Goal: Information Seeking & Learning: Learn about a topic

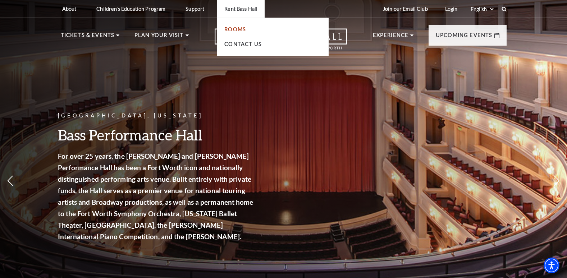
click at [232, 29] on link "Rooms" at bounding box center [235, 29] width 22 height 6
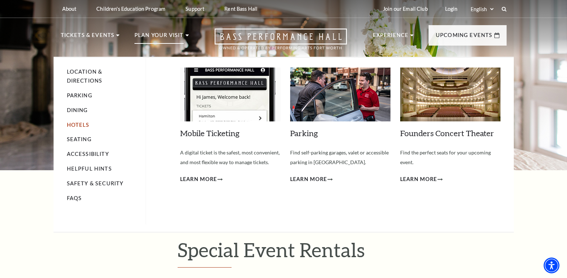
click at [77, 124] on link "Hotels" at bounding box center [78, 125] width 23 height 6
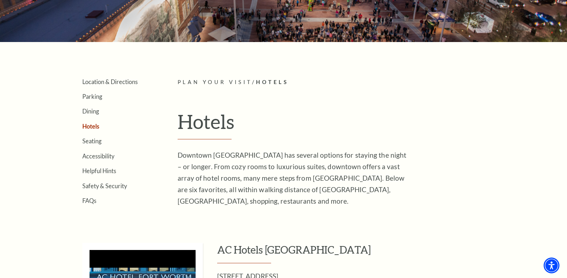
scroll to position [144, 0]
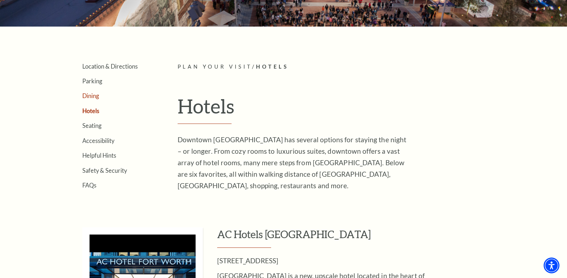
click at [91, 96] on link "Dining" at bounding box center [90, 95] width 17 height 7
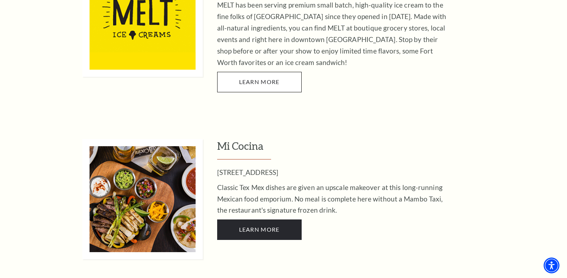
scroll to position [1150, 0]
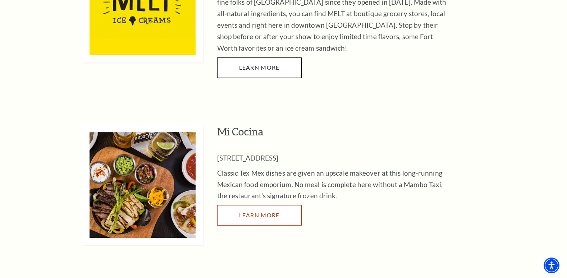
click at [260, 212] on span "LEARN MORE" at bounding box center [259, 215] width 41 height 7
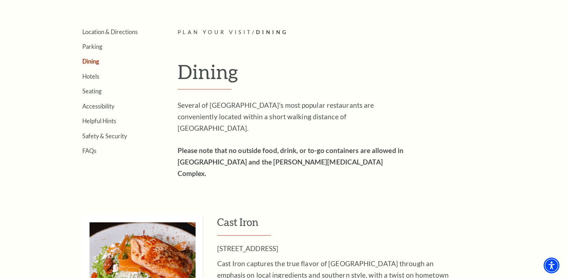
scroll to position [180, 0]
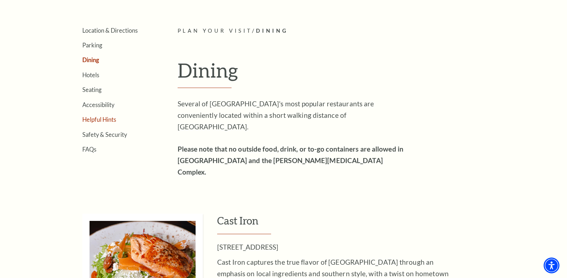
click at [98, 122] on link "Helpful Hints" at bounding box center [99, 119] width 34 height 7
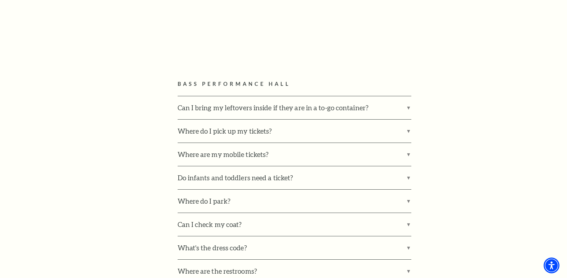
scroll to position [395, 0]
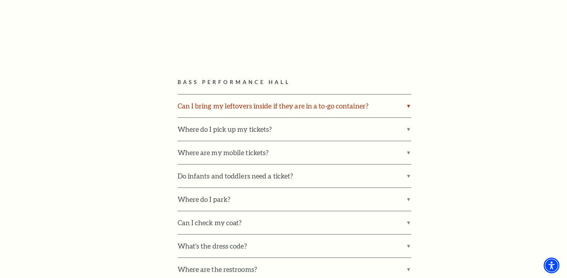
click at [351, 102] on label "Can I bring my leftovers inside if they are in a to-go container?" at bounding box center [295, 106] width 234 height 23
click at [0, 0] on input "Can I bring my leftovers inside if they are in a to-go container?" at bounding box center [0, 0] width 0 height 0
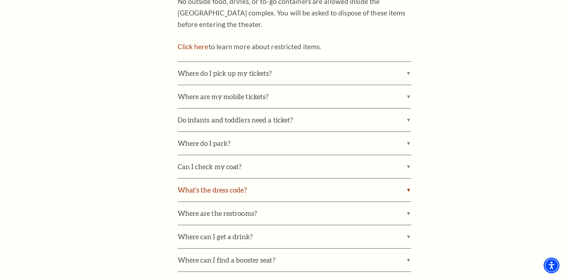
scroll to position [539, 0]
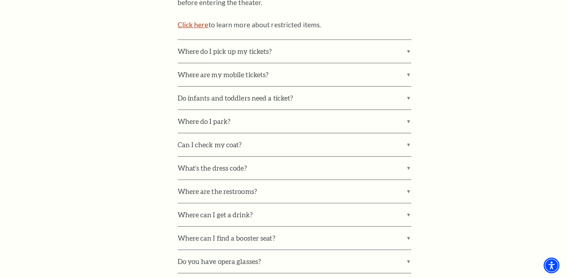
click at [198, 27] on link "Click here" at bounding box center [193, 24] width 31 height 8
click at [215, 170] on label "What's the dress code?" at bounding box center [295, 168] width 234 height 23
click at [0, 0] on input "What's the dress code?" at bounding box center [0, 0] width 0 height 0
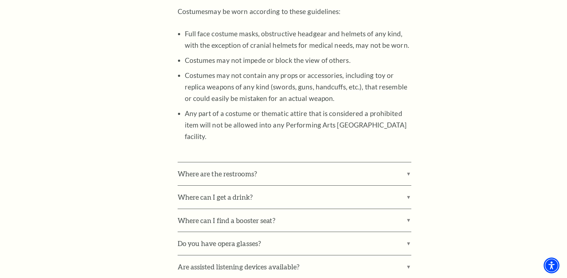
scroll to position [971, 0]
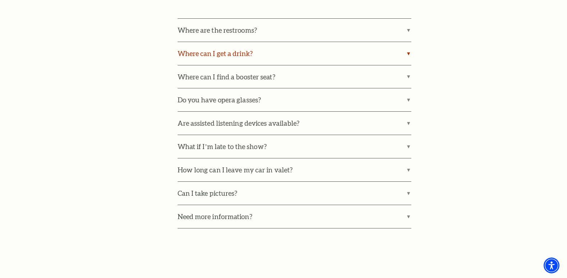
click at [220, 42] on label "Where can I get a drink?" at bounding box center [295, 53] width 234 height 23
click at [0, 0] on input "Where can I get a drink?" at bounding box center [0, 0] width 0 height 0
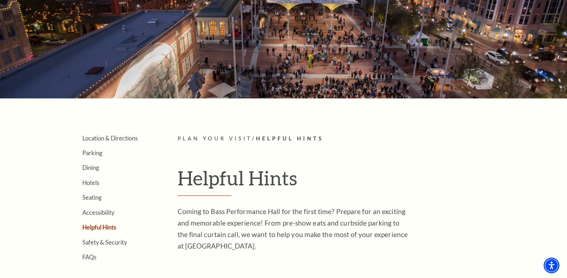
scroll to position [180, 0]
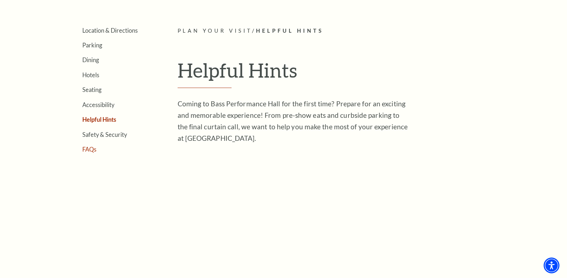
click at [90, 147] on link "FAQs" at bounding box center [89, 149] width 14 height 7
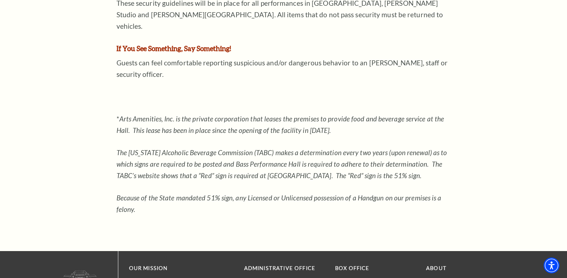
scroll to position [863, 0]
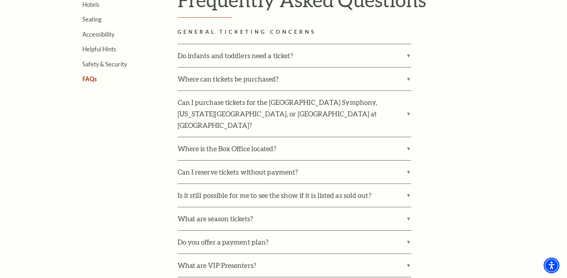
scroll to position [324, 0]
